Goal: Information Seeking & Learning: Compare options

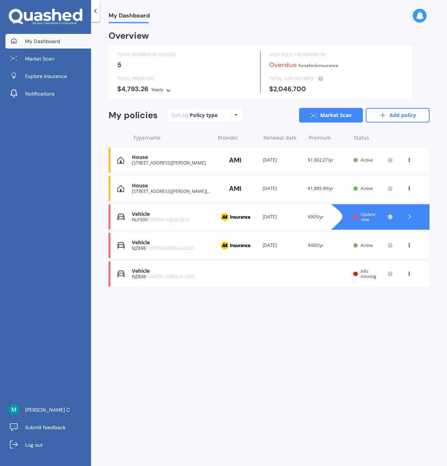
click at [218, 163] on img at bounding box center [235, 160] width 36 height 14
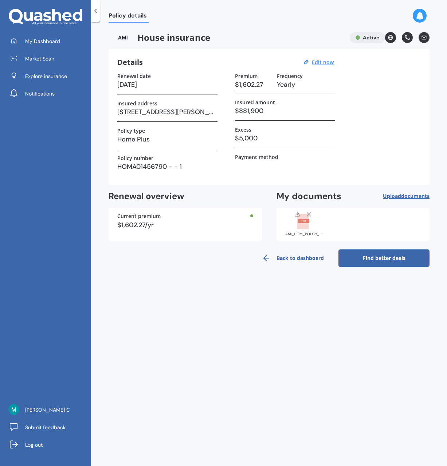
click at [382, 262] on link "Find better deals" at bounding box center [384, 257] width 91 height 17
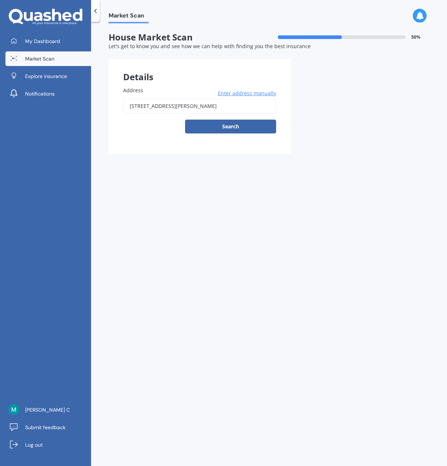
click at [52, 61] on span "Market Scan" at bounding box center [39, 58] width 29 height 7
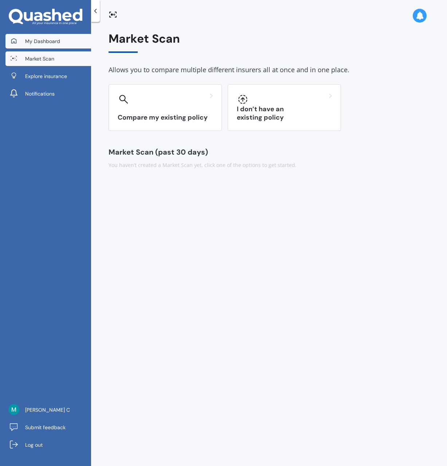
click at [51, 46] on link "My Dashboard" at bounding box center [48, 41] width 86 height 15
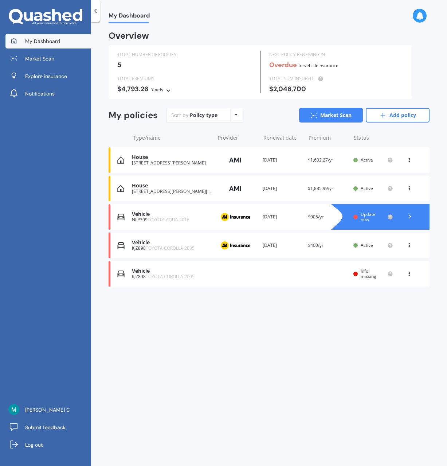
click at [139, 163] on div "[STREET_ADDRESS][PERSON_NAME]" at bounding box center [171, 162] width 79 height 5
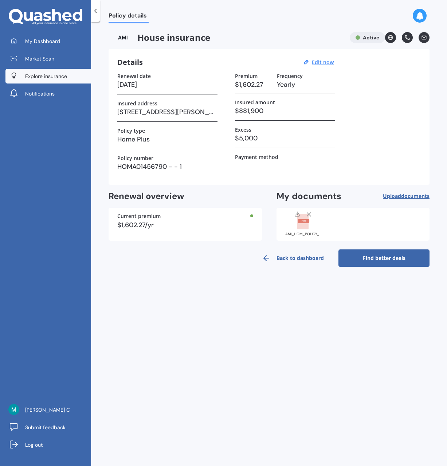
click at [56, 78] on span "Explore insurance" at bounding box center [46, 76] width 42 height 7
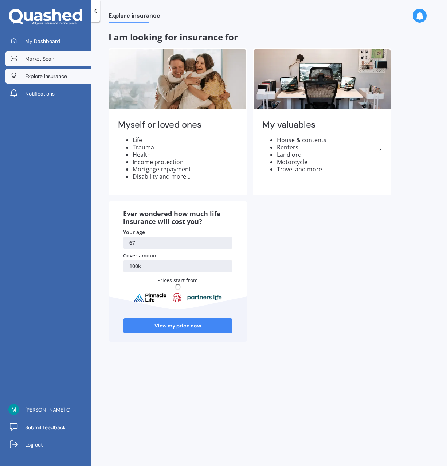
click at [48, 61] on span "Market Scan" at bounding box center [39, 58] width 29 height 7
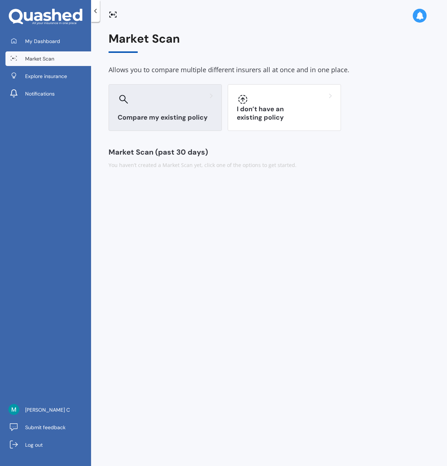
click at [164, 110] on div "Compare my existing policy" at bounding box center [165, 107] width 113 height 47
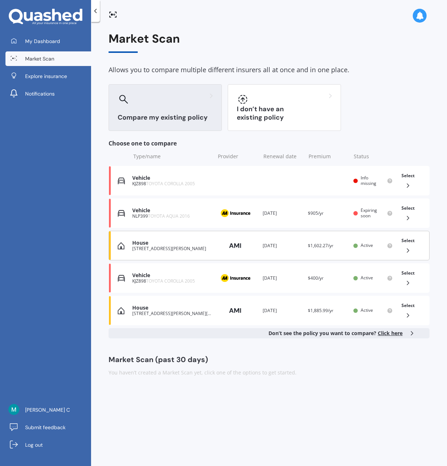
click at [199, 245] on div "House" at bounding box center [171, 243] width 79 height 6
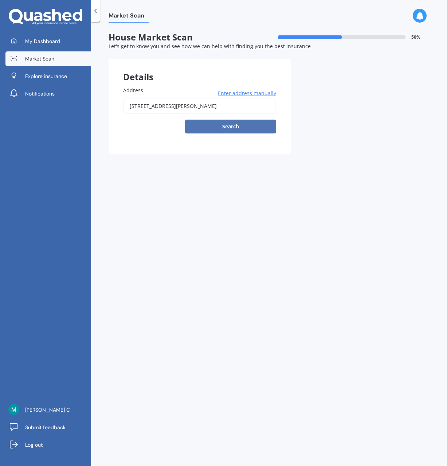
click at [222, 129] on button "Search" at bounding box center [230, 127] width 91 height 14
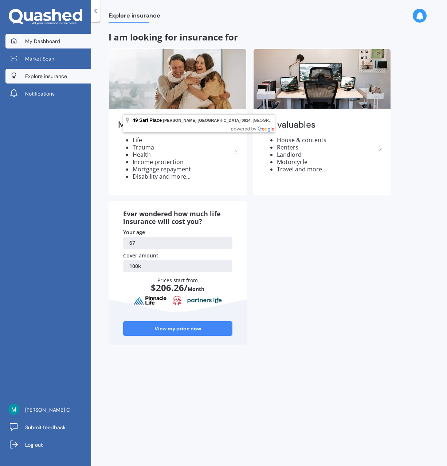
click at [46, 43] on span "My Dashboard" at bounding box center [42, 41] width 35 height 7
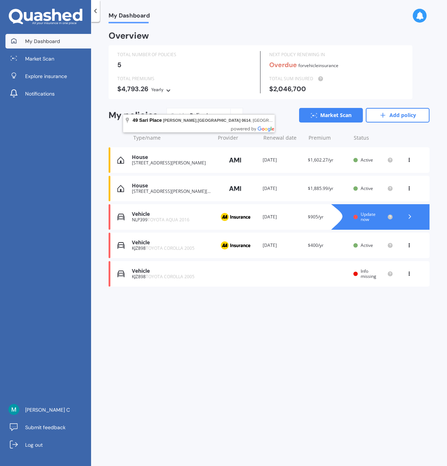
click at [175, 159] on div "House" at bounding box center [171, 157] width 79 height 6
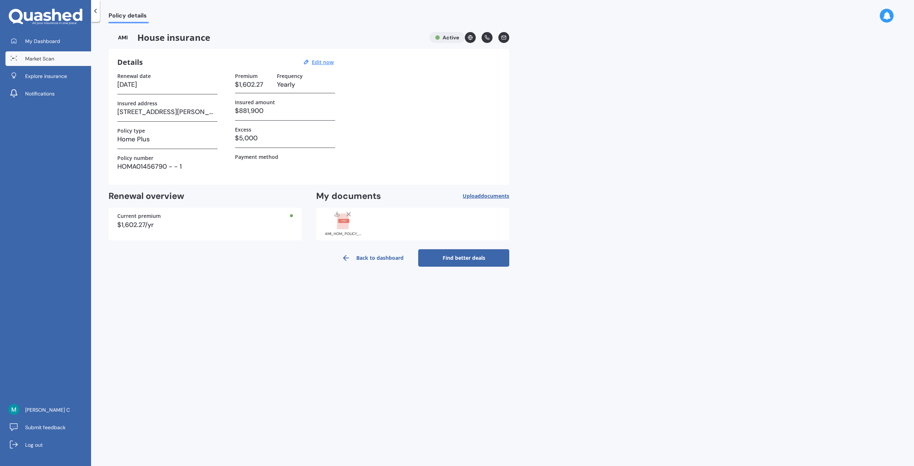
click at [50, 59] on span "Market Scan" at bounding box center [39, 58] width 29 height 7
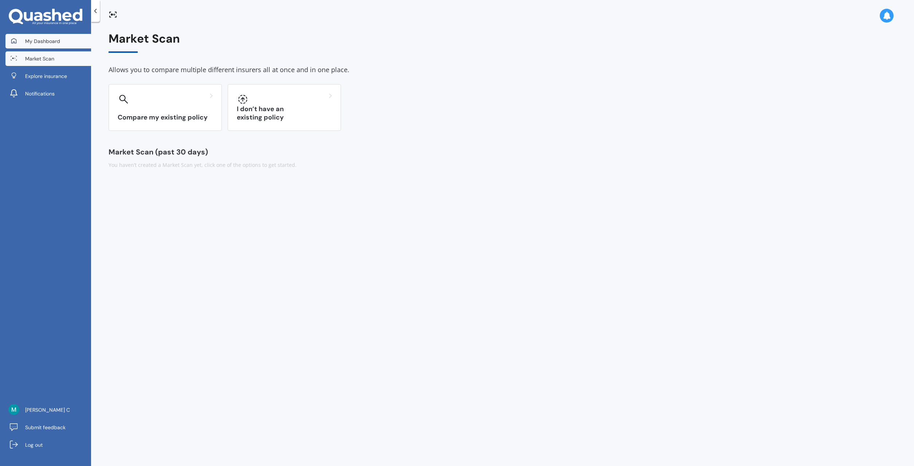
click at [55, 45] on link "My Dashboard" at bounding box center [48, 41] width 86 height 15
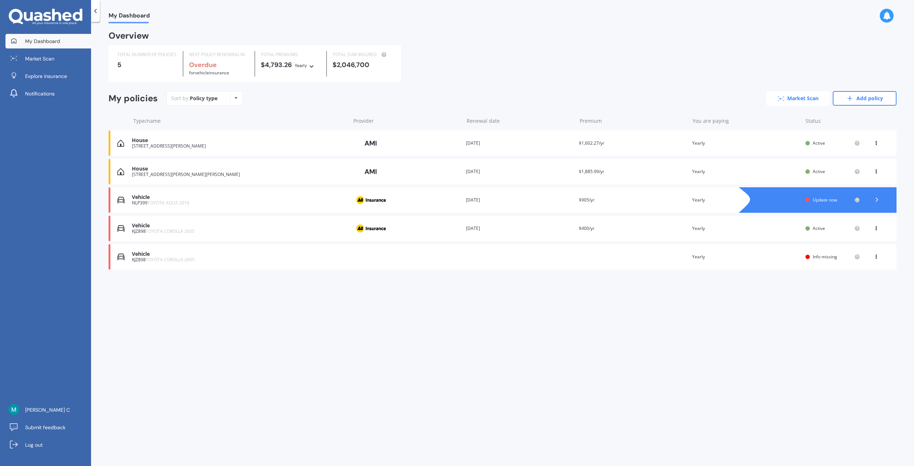
click at [447, 100] on link "Market Scan" at bounding box center [798, 98] width 64 height 15
click at [162, 173] on div "[STREET_ADDRESS][PERSON_NAME][PERSON_NAME]" at bounding box center [239, 174] width 215 height 5
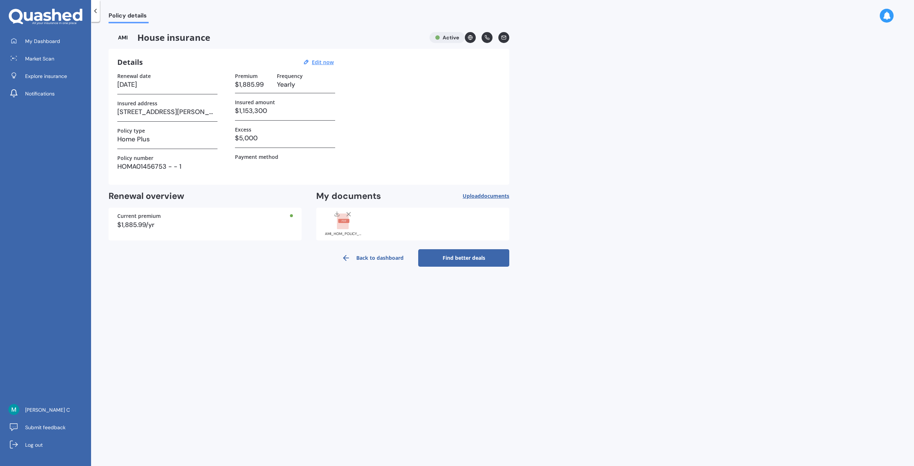
click at [447, 259] on link "Find better deals" at bounding box center [463, 257] width 91 height 17
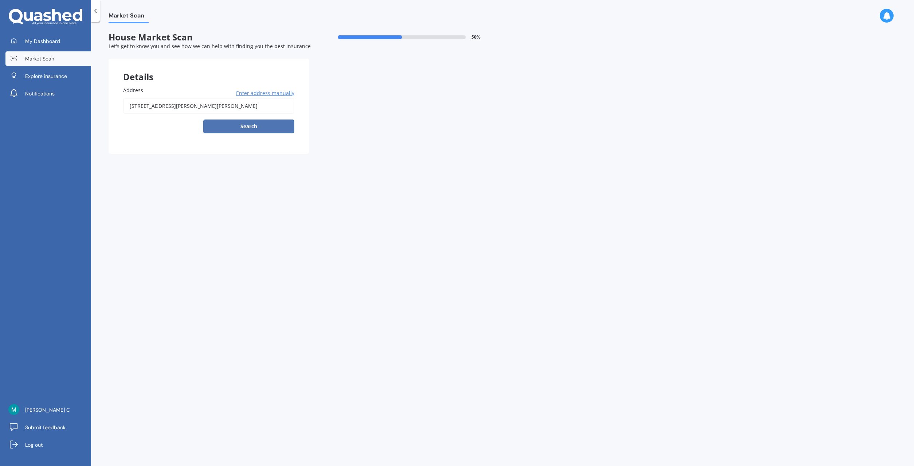
click at [265, 131] on button "Search" at bounding box center [248, 127] width 91 height 14
type input "[STREET_ADDRESS][PERSON_NAME][PERSON_NAME]"
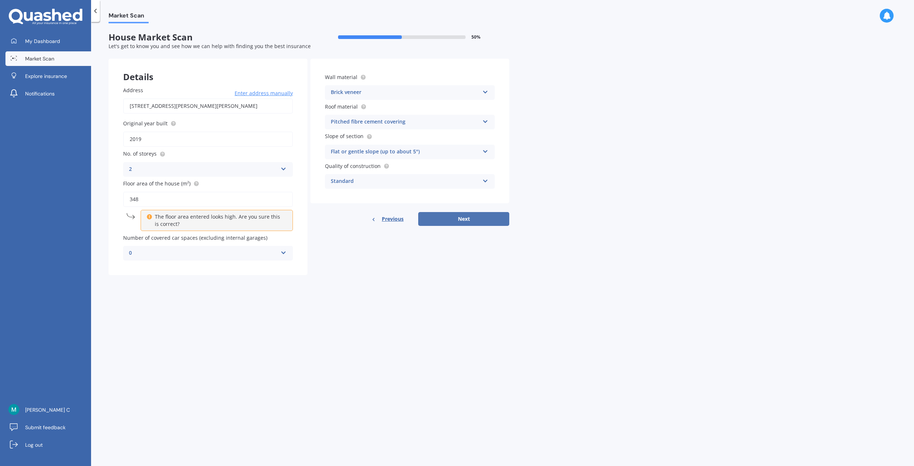
click at [447, 221] on button "Next" at bounding box center [463, 219] width 91 height 14
select select "02"
select select "1958"
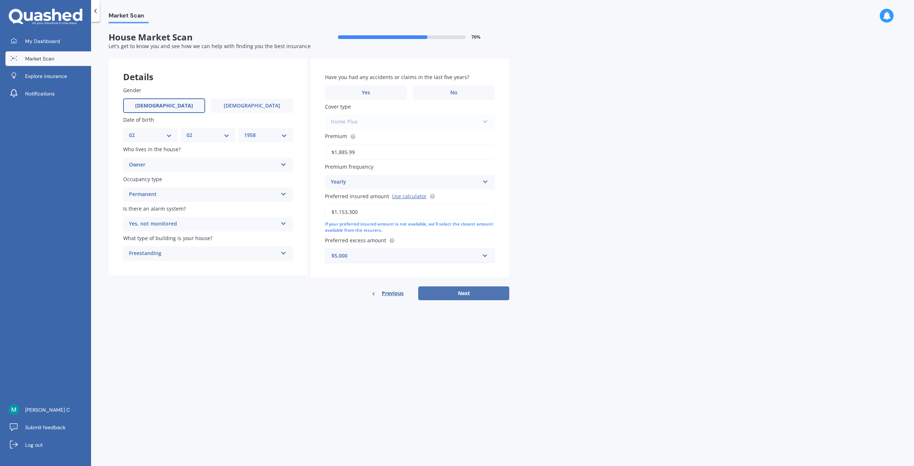
click at [447, 293] on button "Next" at bounding box center [463, 293] width 91 height 14
click at [447, 94] on label "No" at bounding box center [455, 92] width 78 height 15
click at [0, 0] on input "No" at bounding box center [0, 0] width 0 height 0
click at [447, 300] on button "Next" at bounding box center [463, 293] width 91 height 14
select select "02"
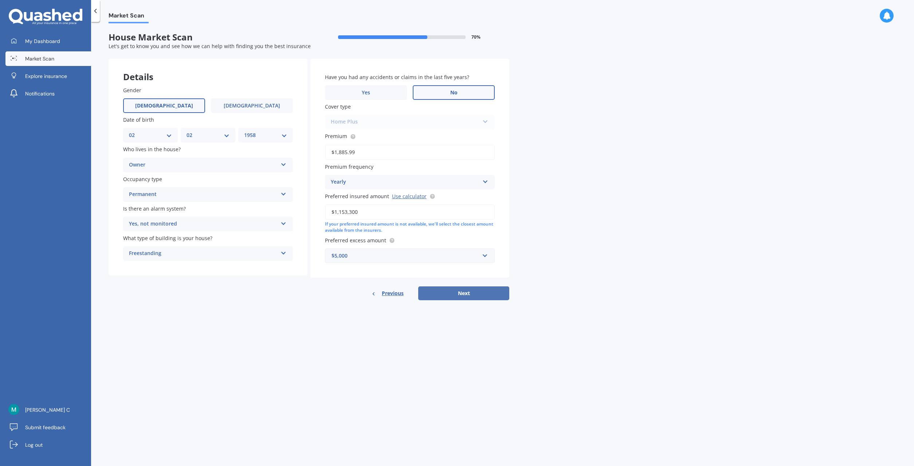
select select "02"
select select "1958"
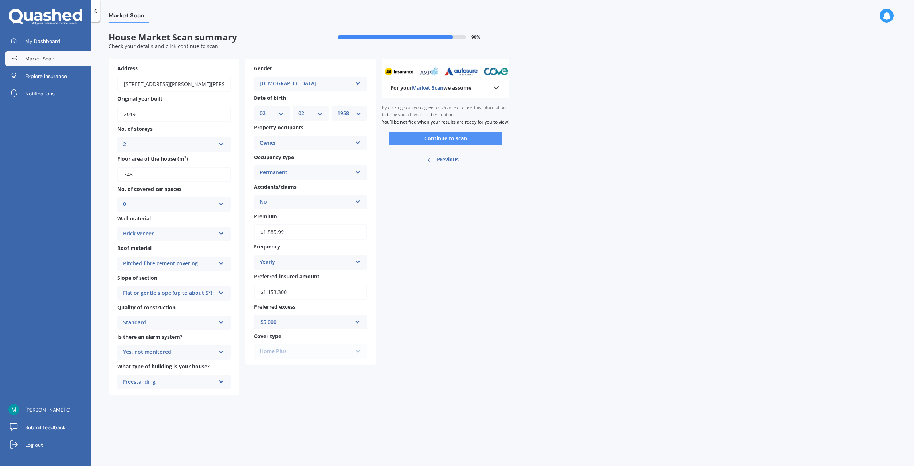
click at [447, 145] on button "Continue to scan" at bounding box center [445, 139] width 113 height 14
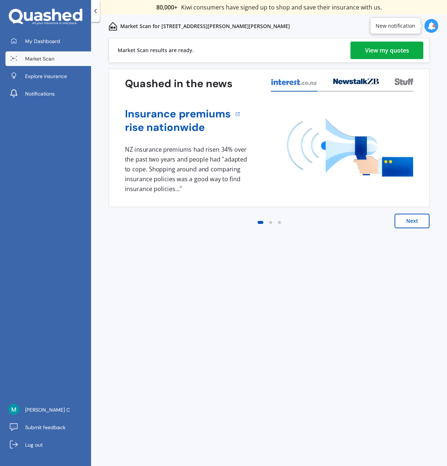
click at [393, 47] on div "View my quotes" at bounding box center [387, 50] width 44 height 17
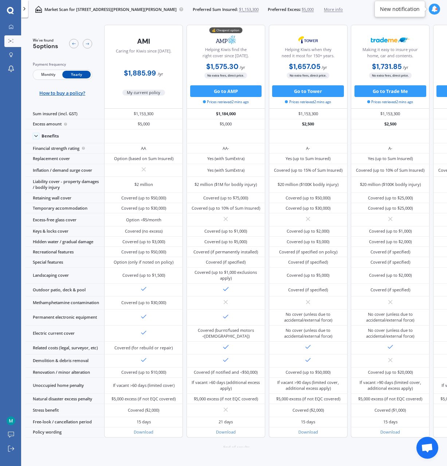
click at [27, 12] on div at bounding box center [24, 8] width 7 height 17
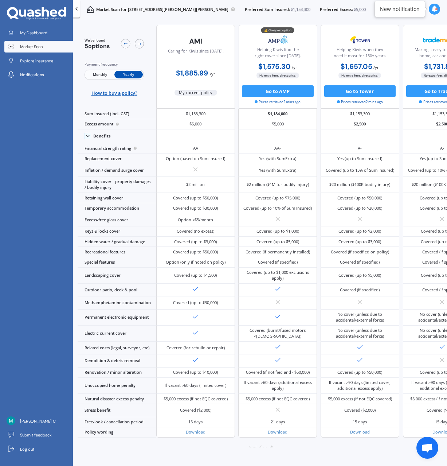
click at [76, 11] on div at bounding box center [76, 8] width 7 height 17
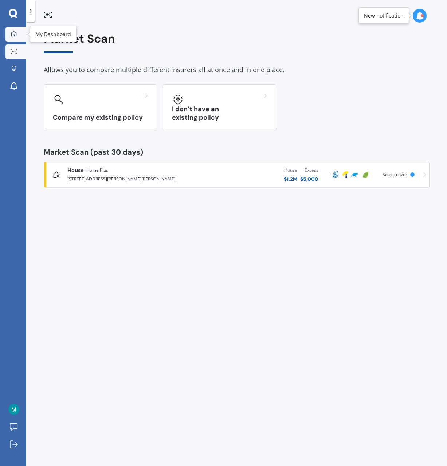
click at [17, 34] on div at bounding box center [13, 34] width 11 height 7
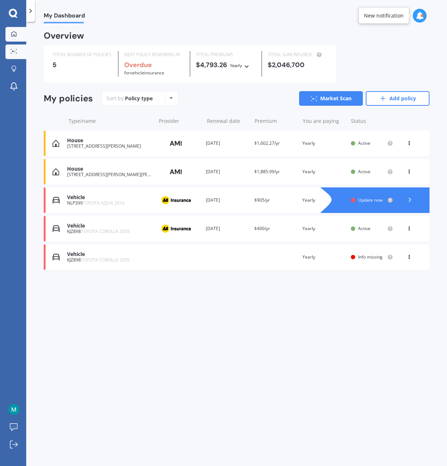
click at [13, 55] on link "Market Scan" at bounding box center [15, 51] width 21 height 15
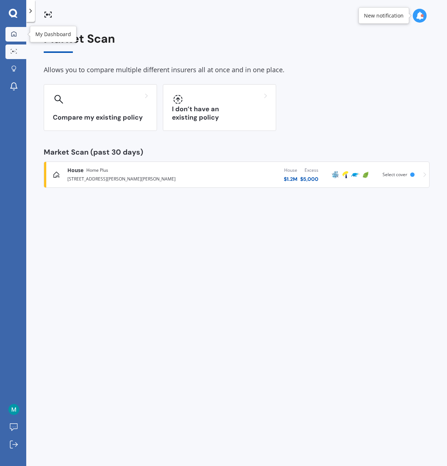
click at [16, 40] on link "My Dashboard" at bounding box center [15, 34] width 21 height 15
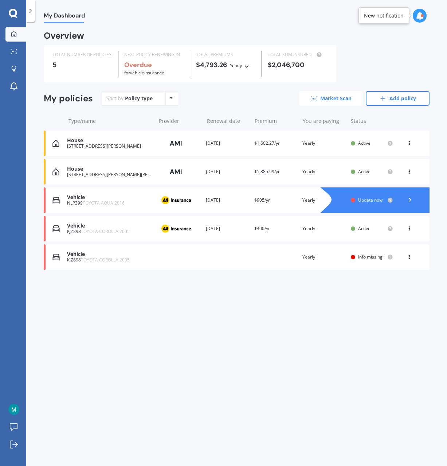
click at [324, 102] on link "Market Scan" at bounding box center [331, 98] width 64 height 15
click at [101, 144] on div "[STREET_ADDRESS][PERSON_NAME]" at bounding box center [109, 146] width 85 height 5
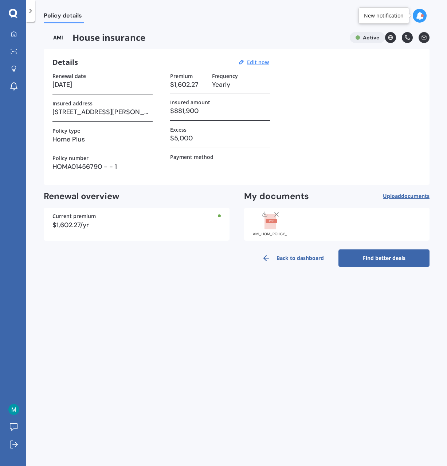
click at [385, 256] on link "Find better deals" at bounding box center [384, 257] width 91 height 17
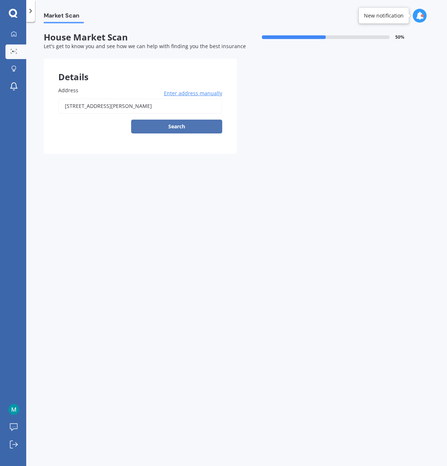
click at [196, 130] on button "Search" at bounding box center [176, 127] width 91 height 14
click at [159, 114] on div "[STREET_ADDRESS][PERSON_NAME] Enter address manually Search" at bounding box center [140, 115] width 164 height 35
click at [165, 109] on input "[STREET_ADDRESS][PERSON_NAME]" at bounding box center [140, 105] width 164 height 15
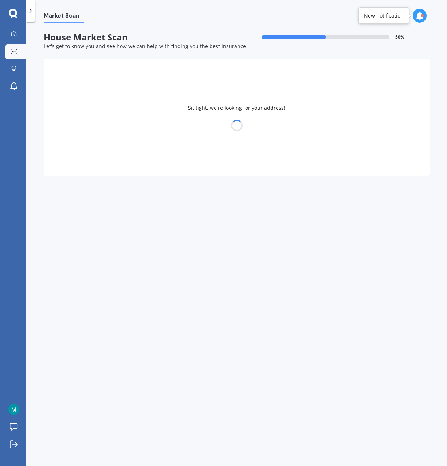
type input "[STREET_ADDRESS][PERSON_NAME]"
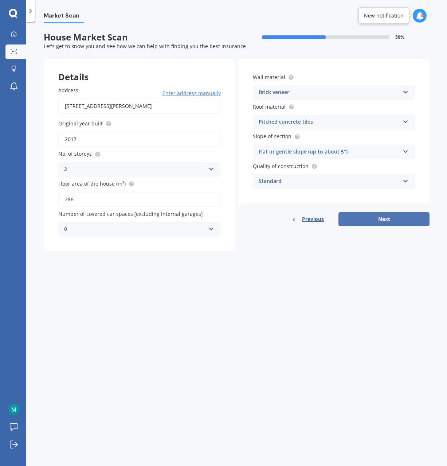
click at [399, 218] on button "Next" at bounding box center [384, 219] width 91 height 14
select select "02"
select select "1958"
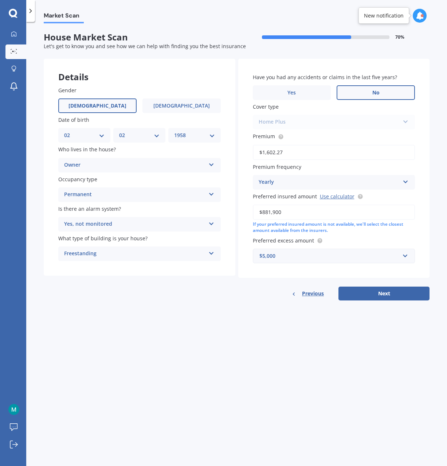
click at [361, 90] on label "No" at bounding box center [376, 92] width 78 height 15
click at [0, 0] on input "No" at bounding box center [0, 0] width 0 height 0
click at [377, 295] on button "Next" at bounding box center [384, 293] width 91 height 14
select select "02"
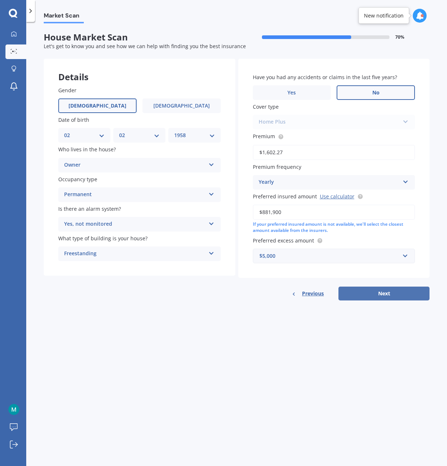
select select "1958"
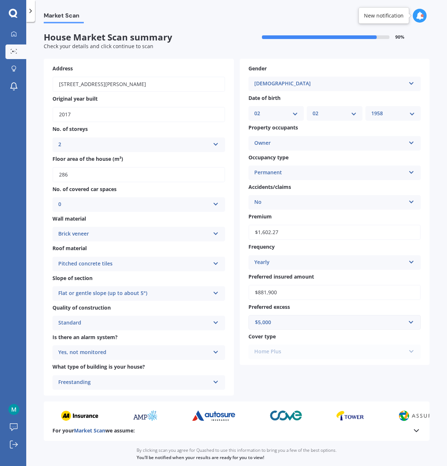
scroll to position [61, 0]
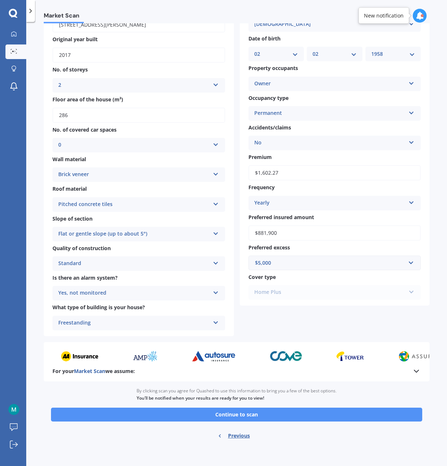
click at [308, 416] on button "Continue to scan" at bounding box center [236, 414] width 371 height 14
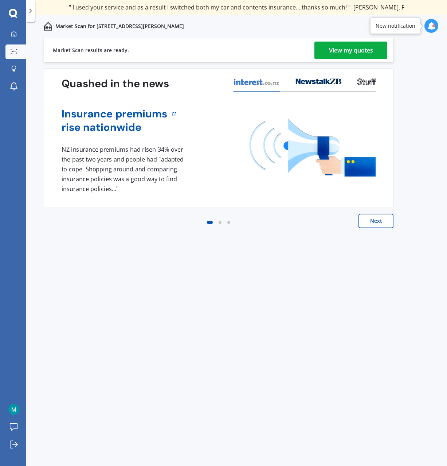
click at [376, 224] on button "Next" at bounding box center [376, 221] width 35 height 15
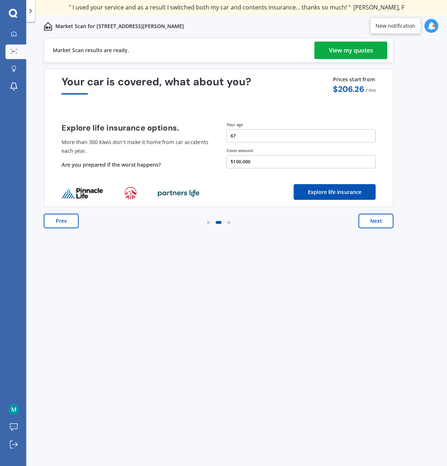
click at [355, 51] on div "View my quotes" at bounding box center [351, 50] width 44 height 17
